Goal: Task Accomplishment & Management: Complete application form

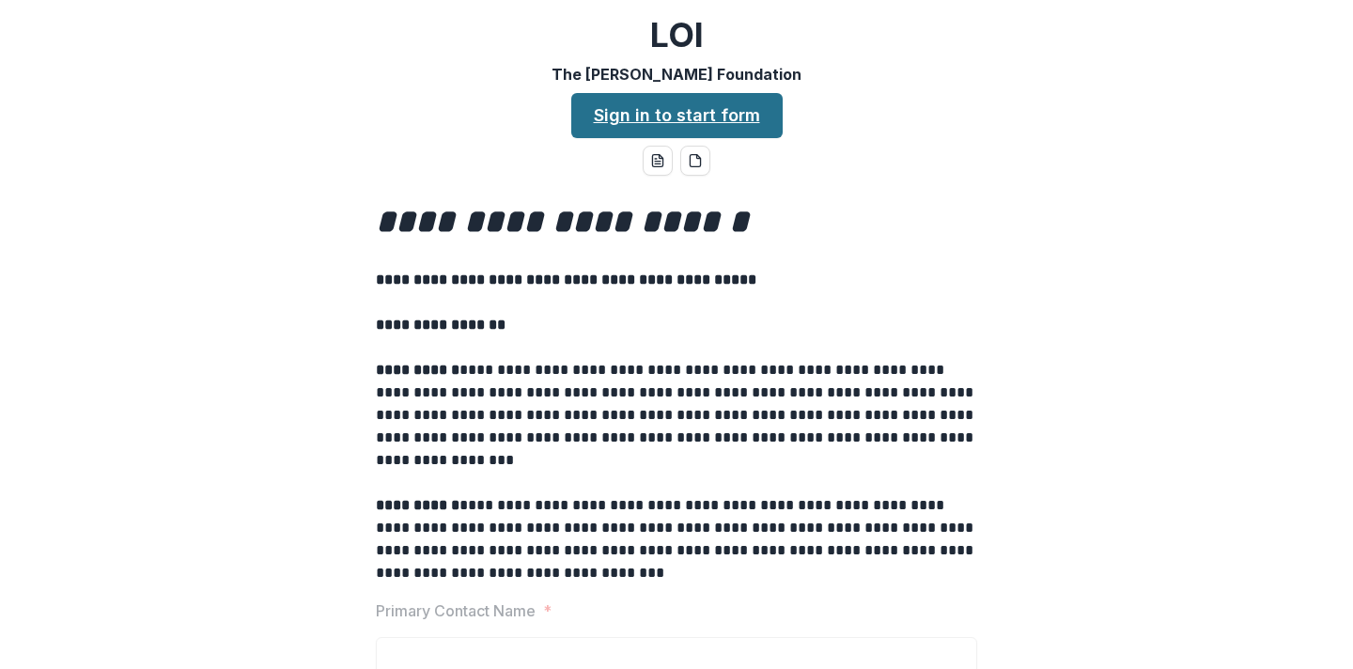
click at [701, 126] on link "Sign in to start form" at bounding box center [676, 115] width 211 height 45
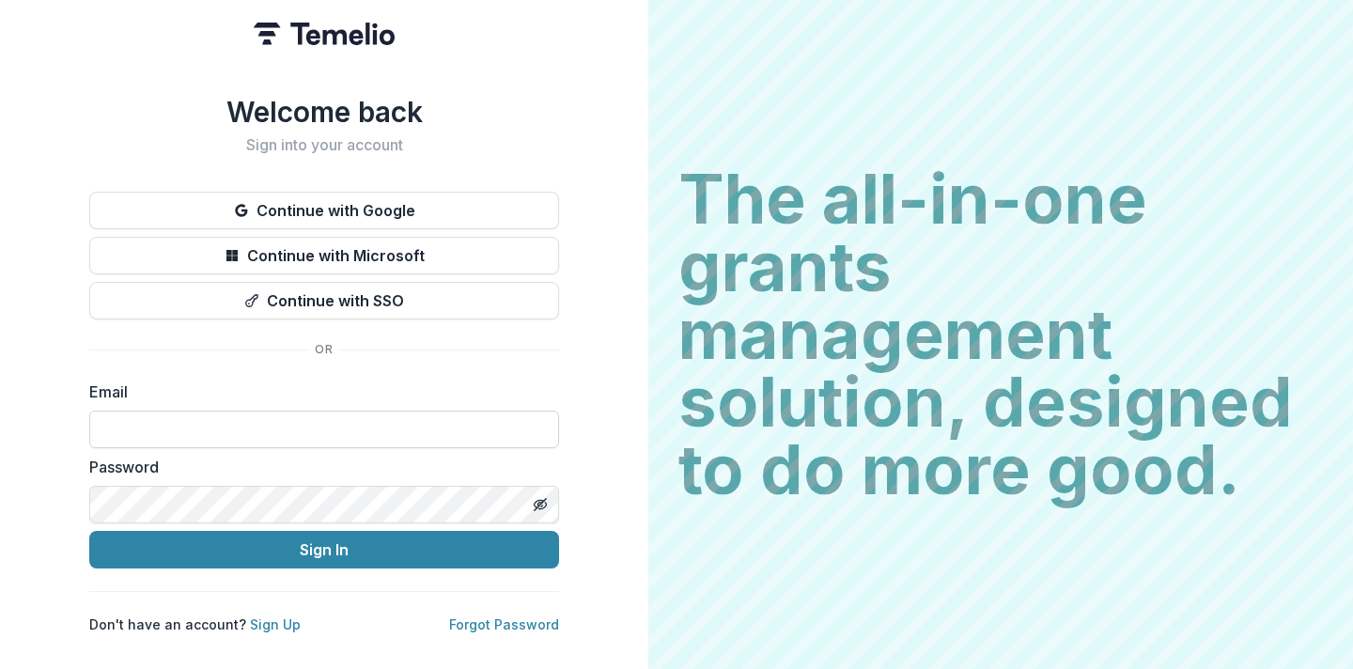
click at [399, 416] on input at bounding box center [324, 430] width 470 height 38
type input "**********"
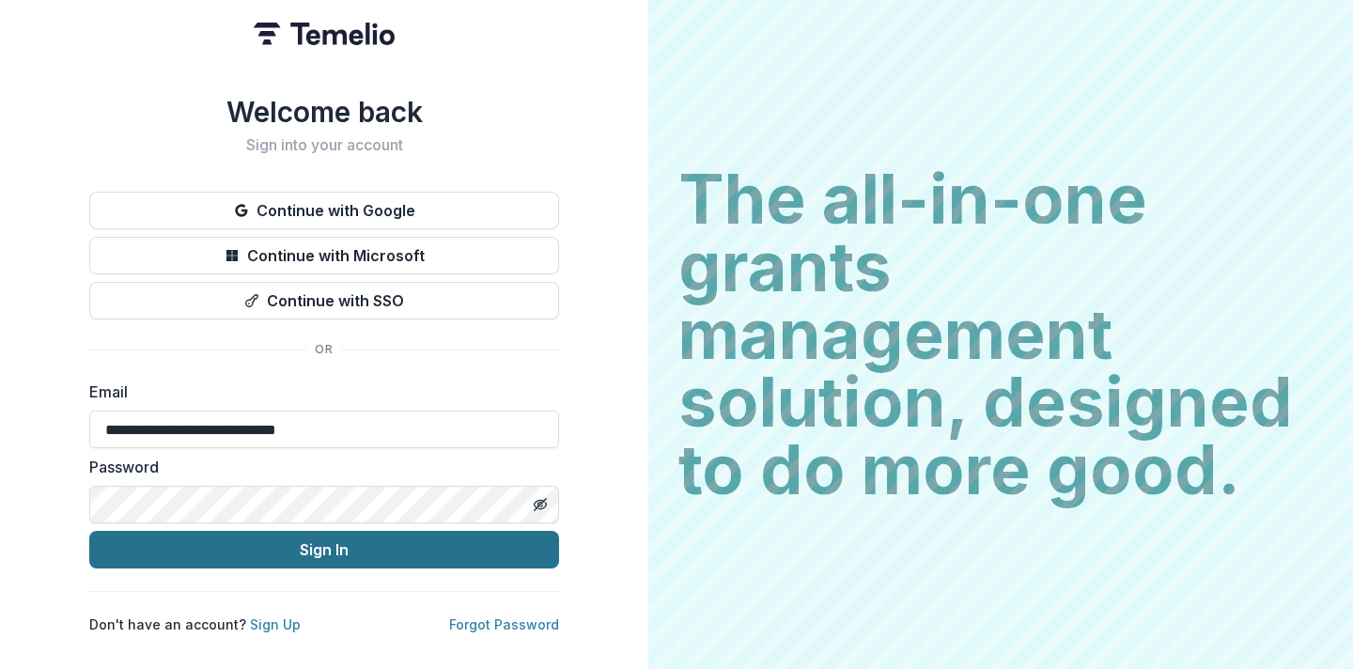
click at [320, 555] on button "Sign In" at bounding box center [324, 550] width 470 height 38
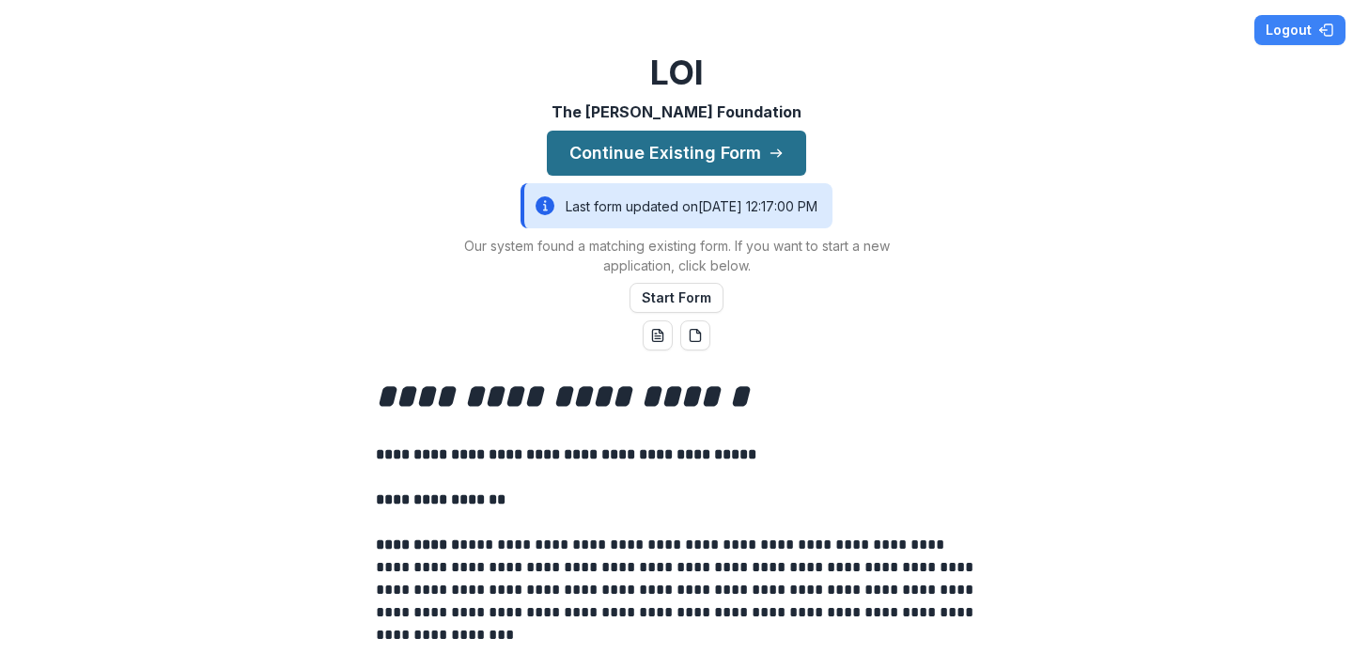
click at [705, 159] on button "Continue Existing Form" at bounding box center [676, 153] width 259 height 45
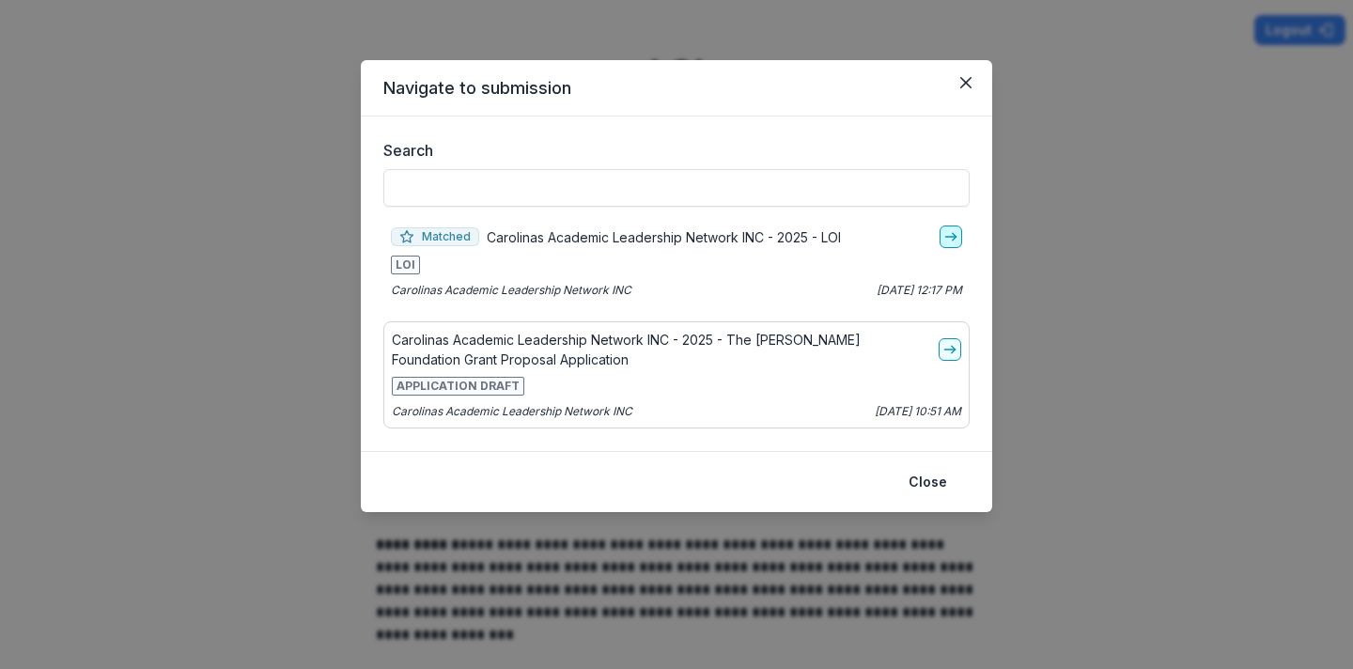
click at [950, 243] on icon "go-to" at bounding box center [951, 236] width 15 height 15
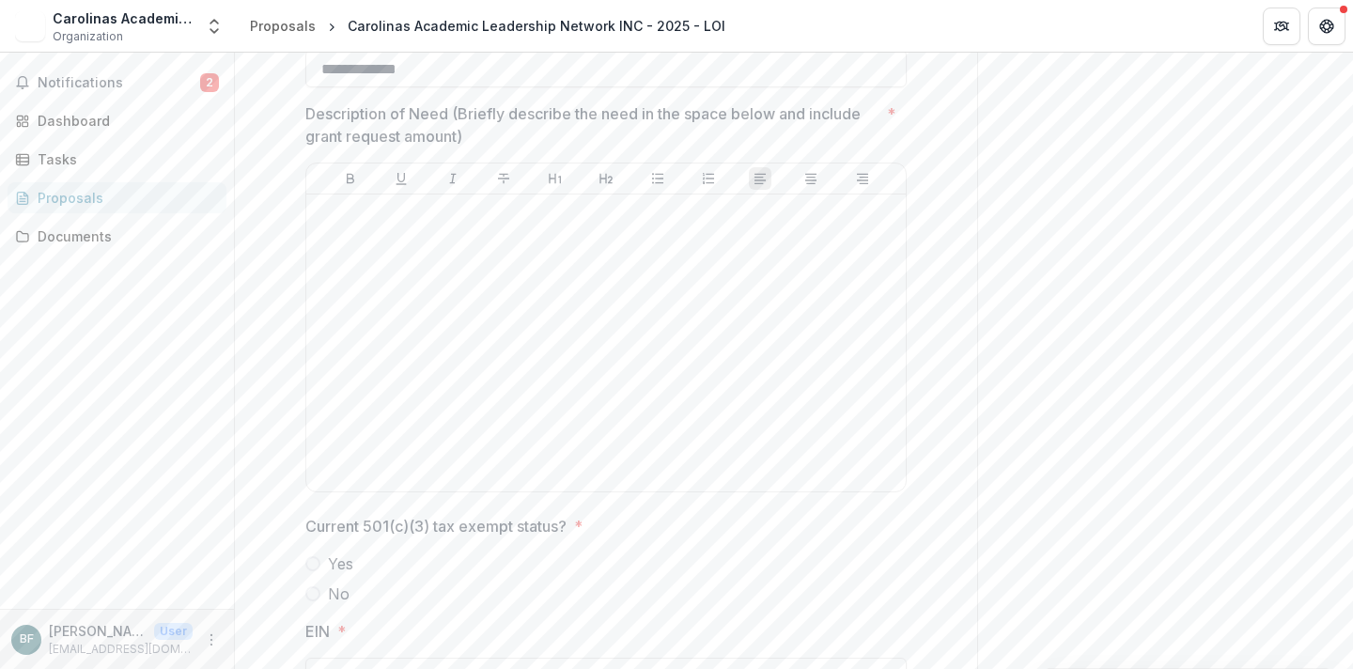
scroll to position [1539, 0]
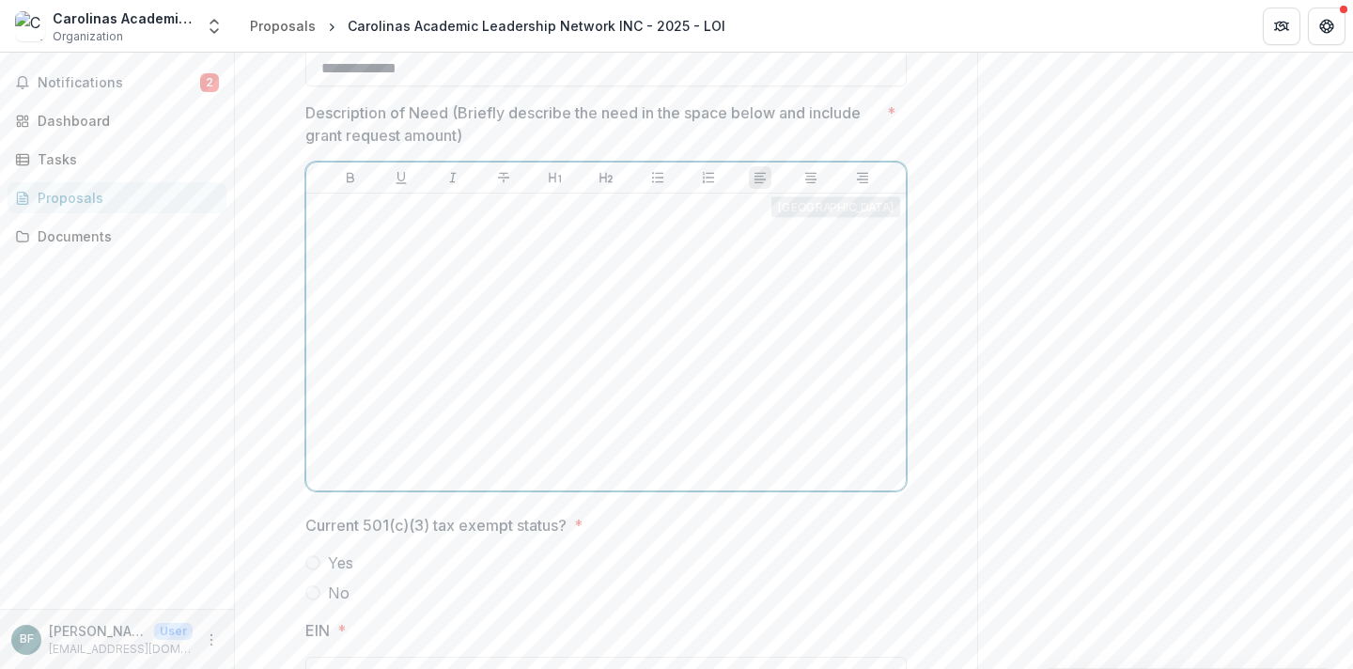
click at [562, 317] on div at bounding box center [606, 342] width 585 height 282
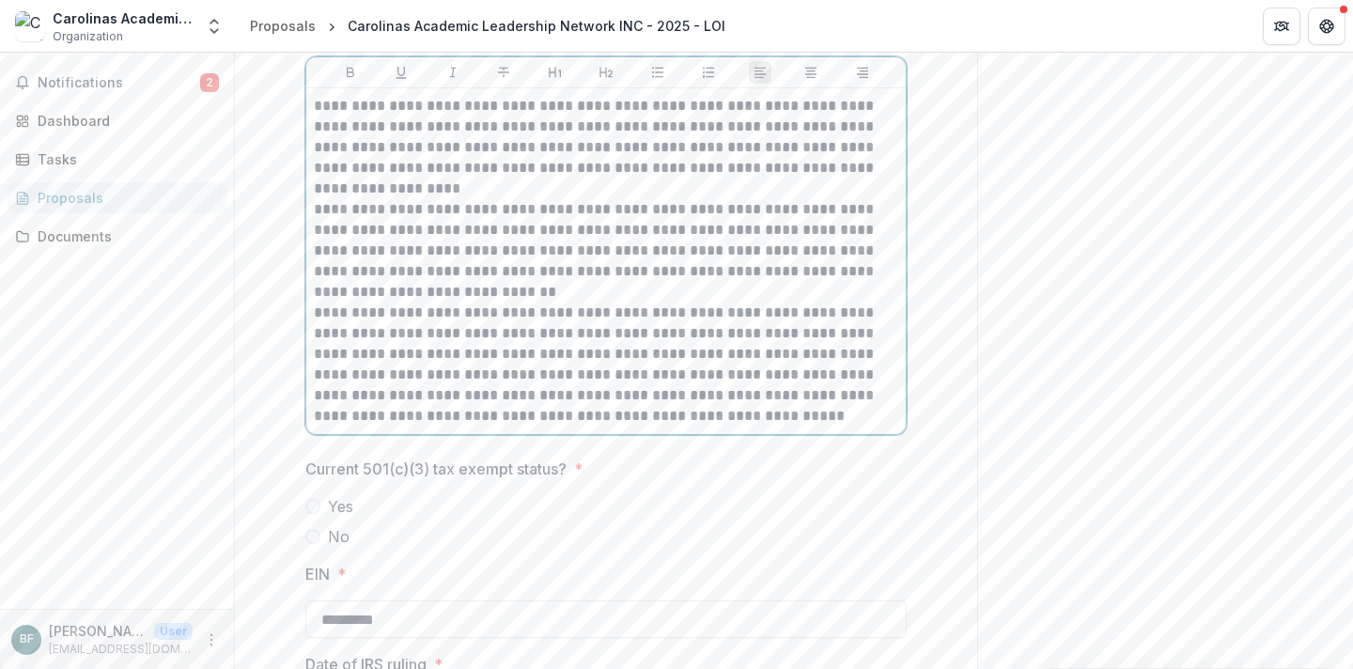
scroll to position [1645, 0]
click at [405, 191] on p "**********" at bounding box center [606, 146] width 585 height 103
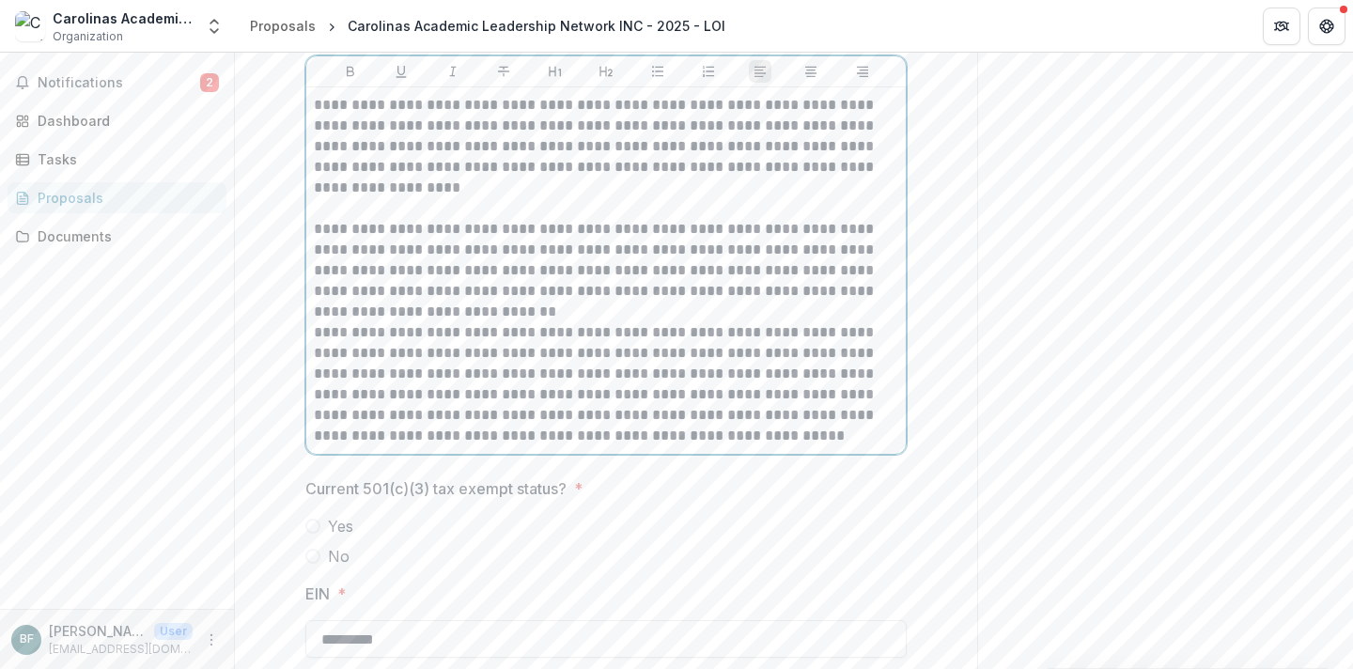
click at [432, 304] on p "**********" at bounding box center [606, 270] width 585 height 103
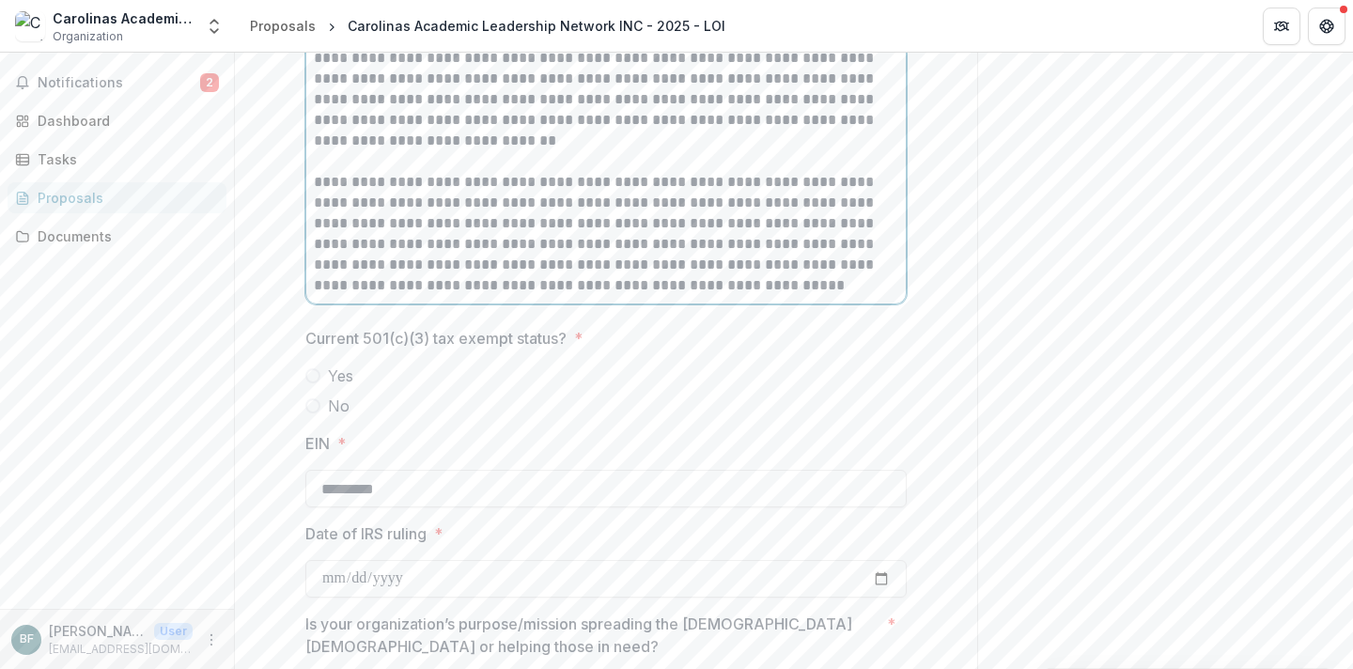
scroll to position [1819, 0]
click at [313, 369] on span at bounding box center [312, 373] width 15 height 15
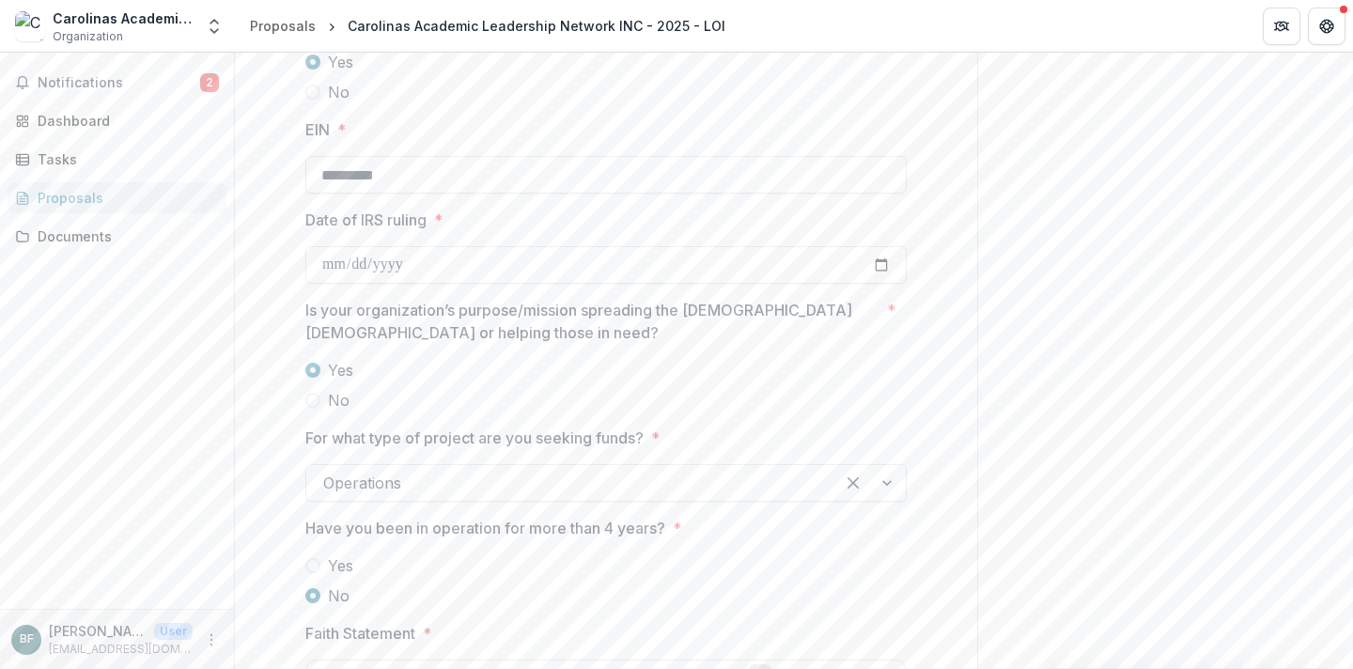
scroll to position [2136, 0]
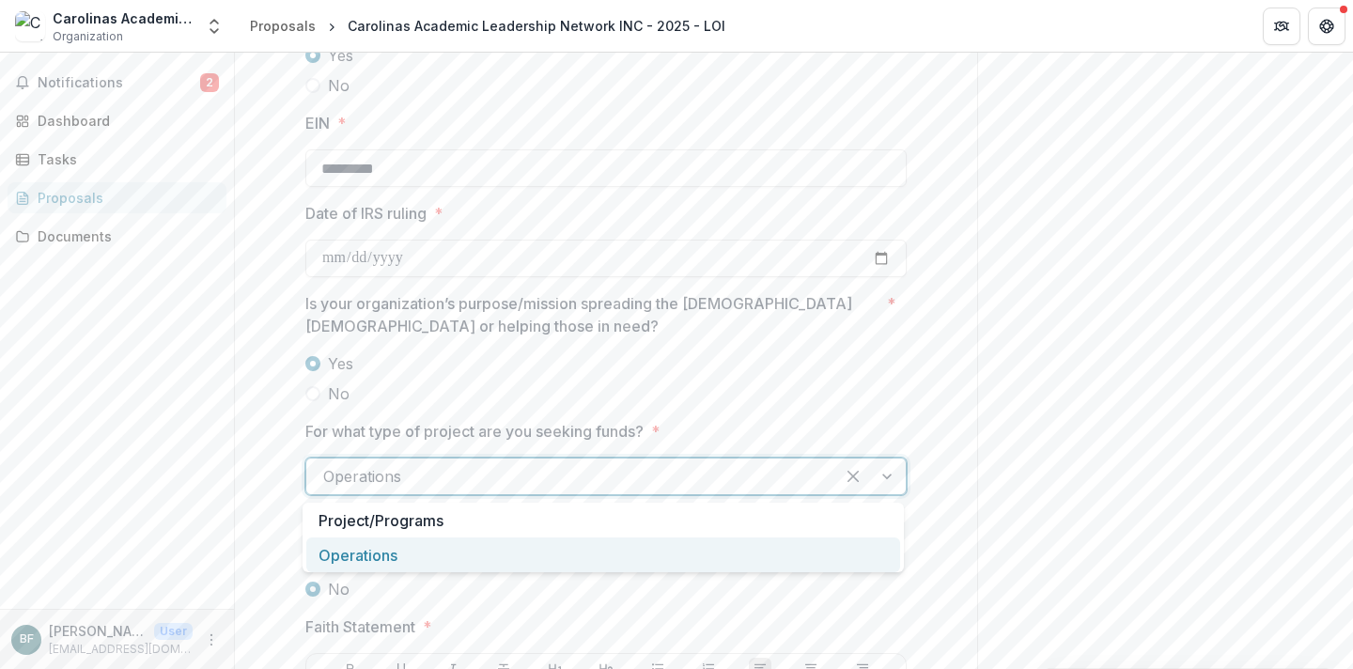
click at [695, 487] on div at bounding box center [570, 476] width 494 height 26
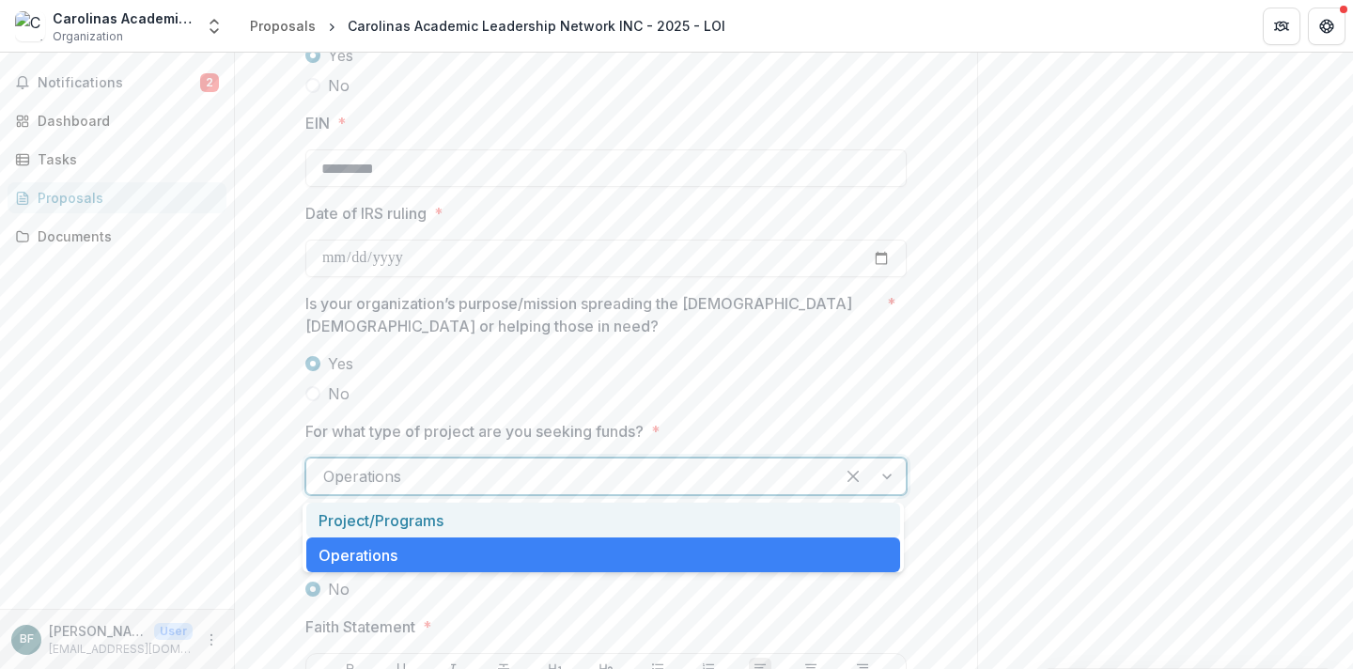
click at [634, 521] on div "Project/Programs" at bounding box center [603, 520] width 594 height 35
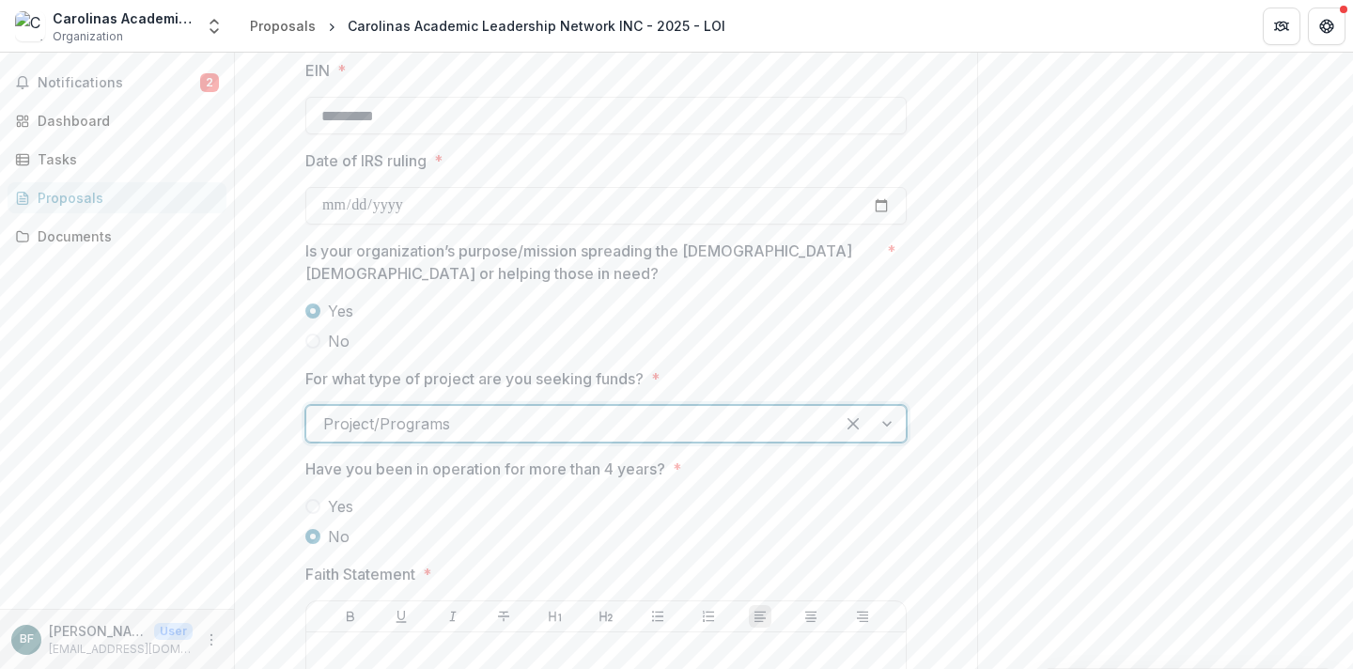
scroll to position [2308, 0]
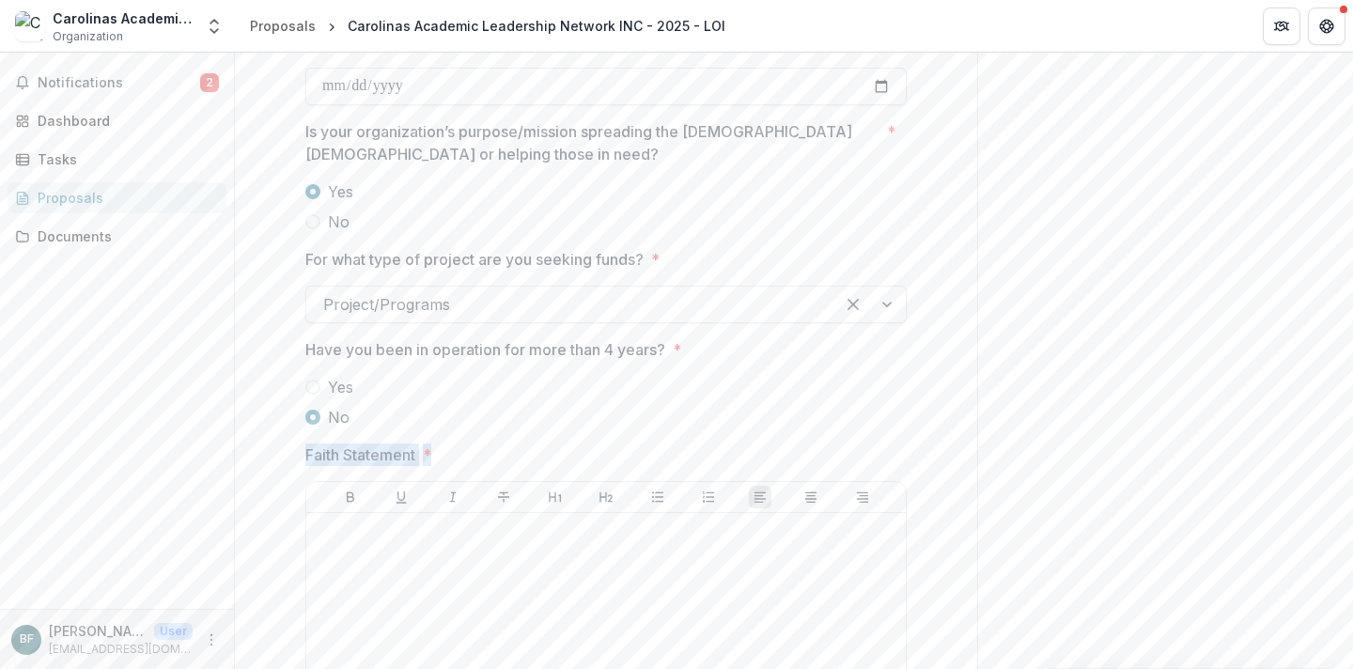
drag, startPoint x: 449, startPoint y: 448, endPoint x: 274, endPoint y: 448, distance: 174.8
copy span "Faith Statement *"
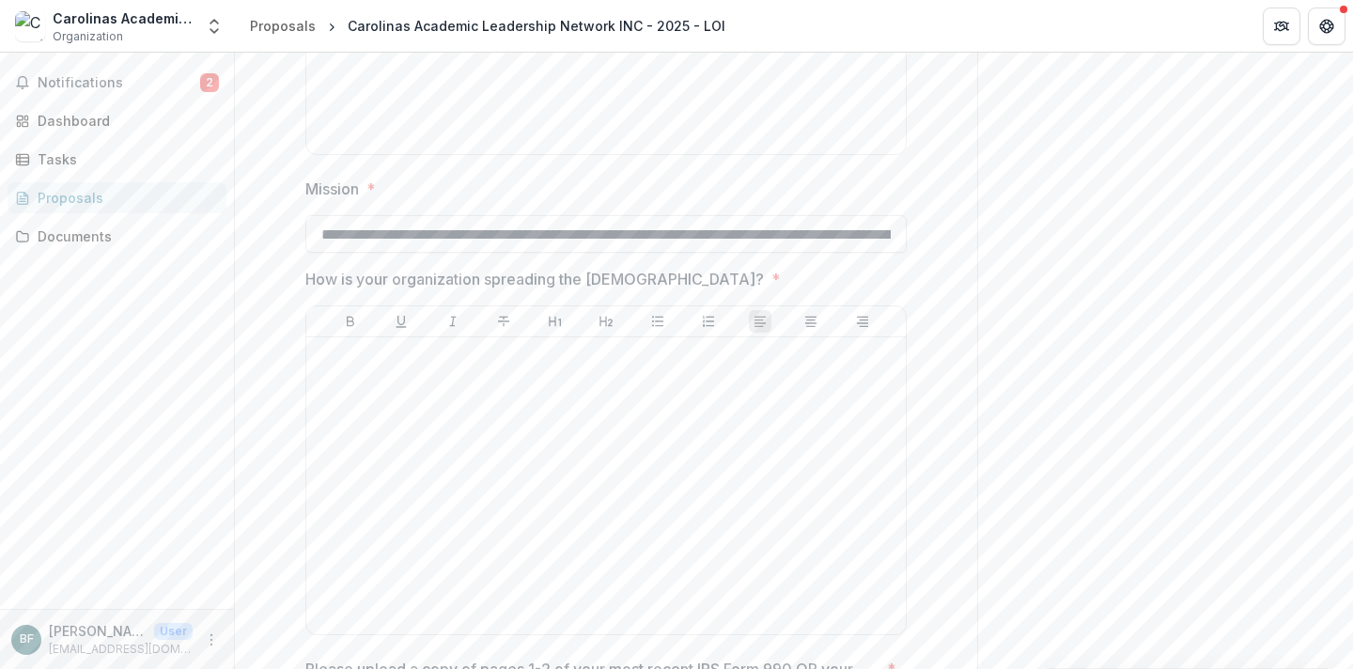
scroll to position [2962, 0]
